Goal: Information Seeking & Learning: Learn about a topic

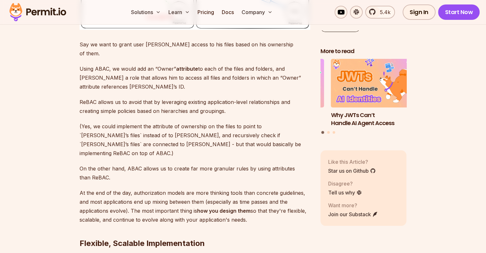
scroll to position [2303, 0]
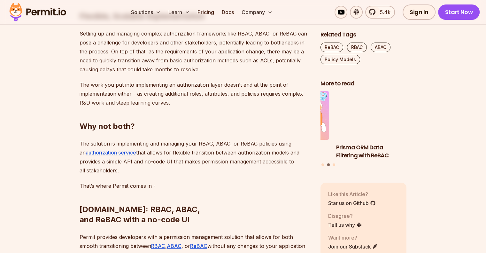
scroll to position [2529, 0]
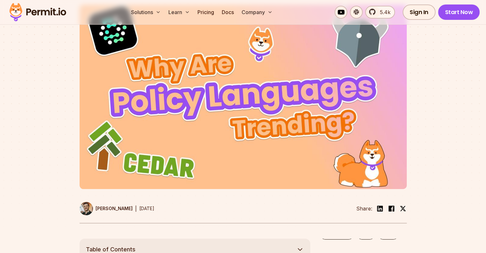
scroll to position [32, 0]
